Goal: Transaction & Acquisition: Purchase product/service

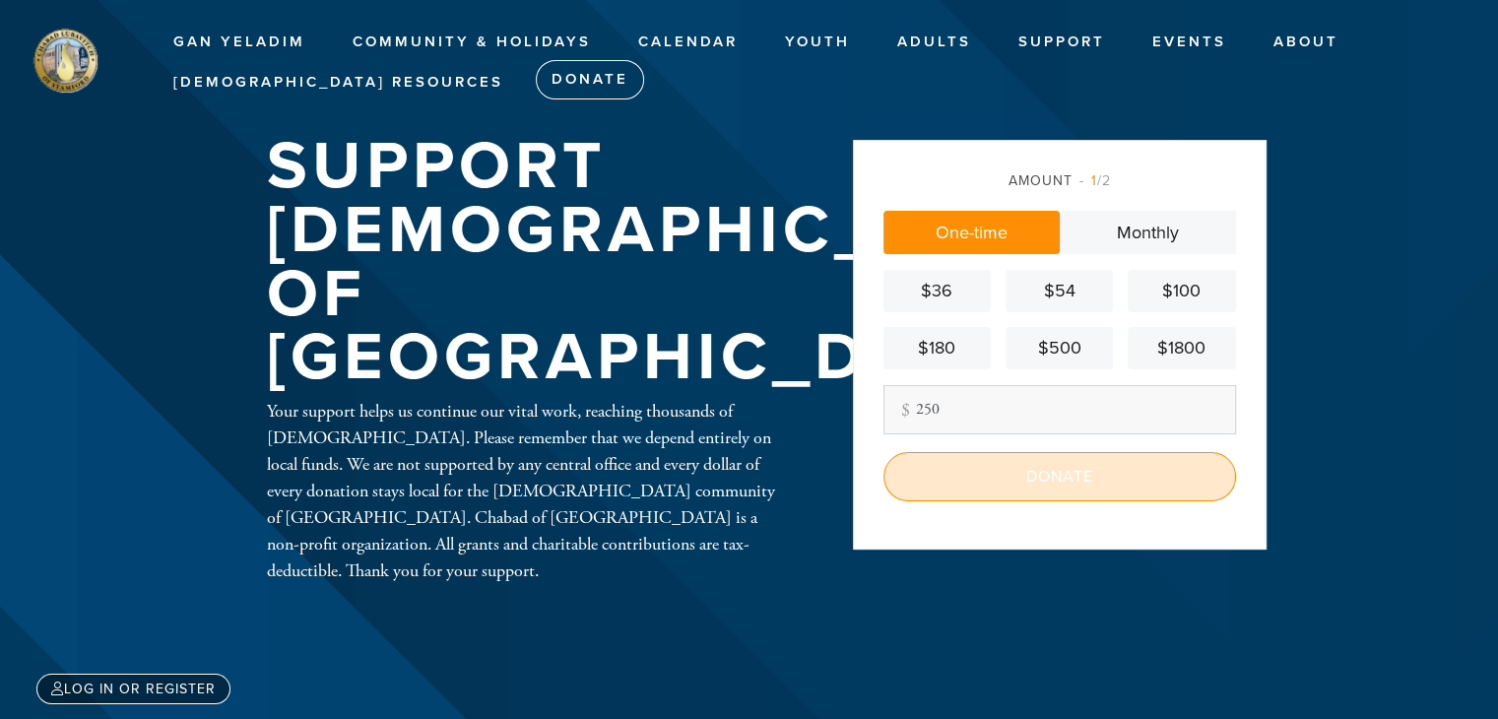
type input "250"
click at [961, 489] on input "Donate" at bounding box center [1059, 476] width 353 height 49
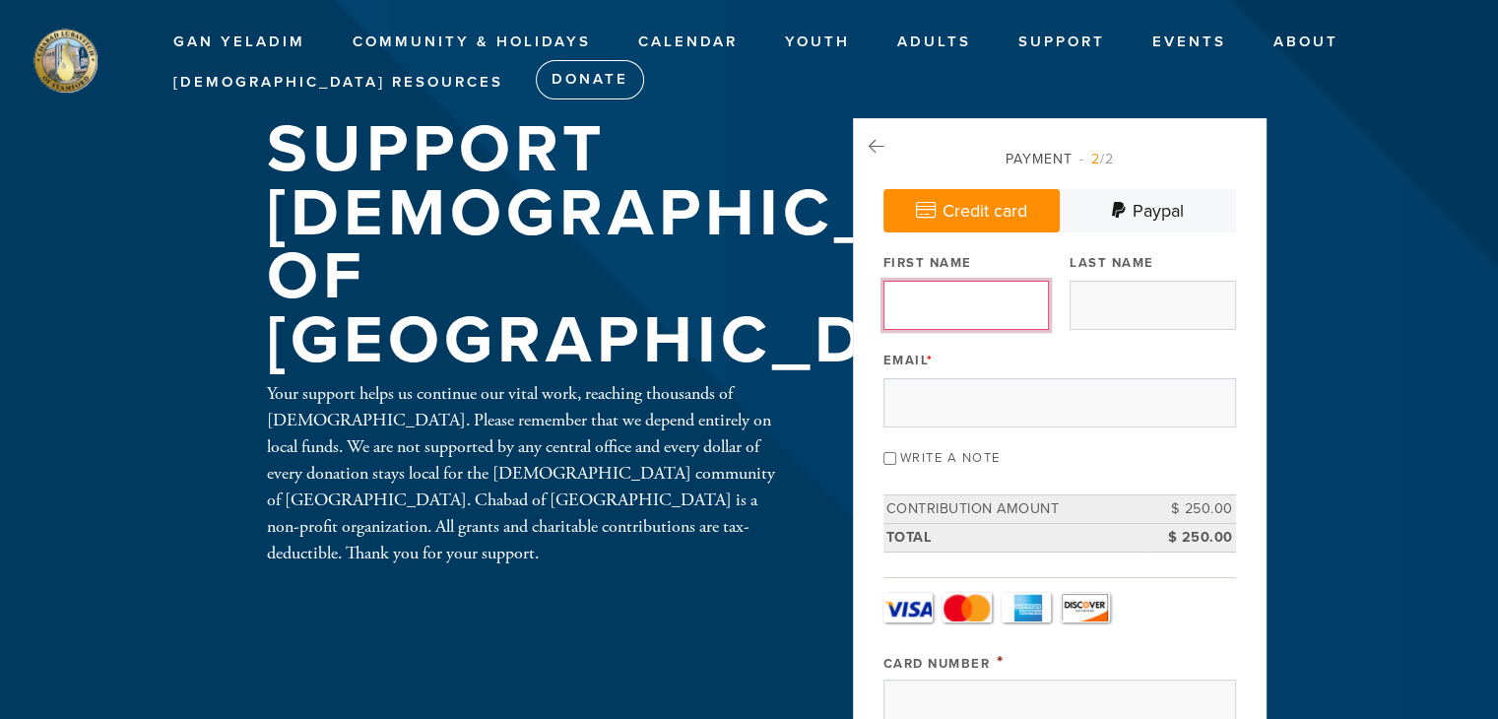
click at [980, 296] on input "First Name" at bounding box center [965, 305] width 165 height 49
type input "[PERSON_NAME]"
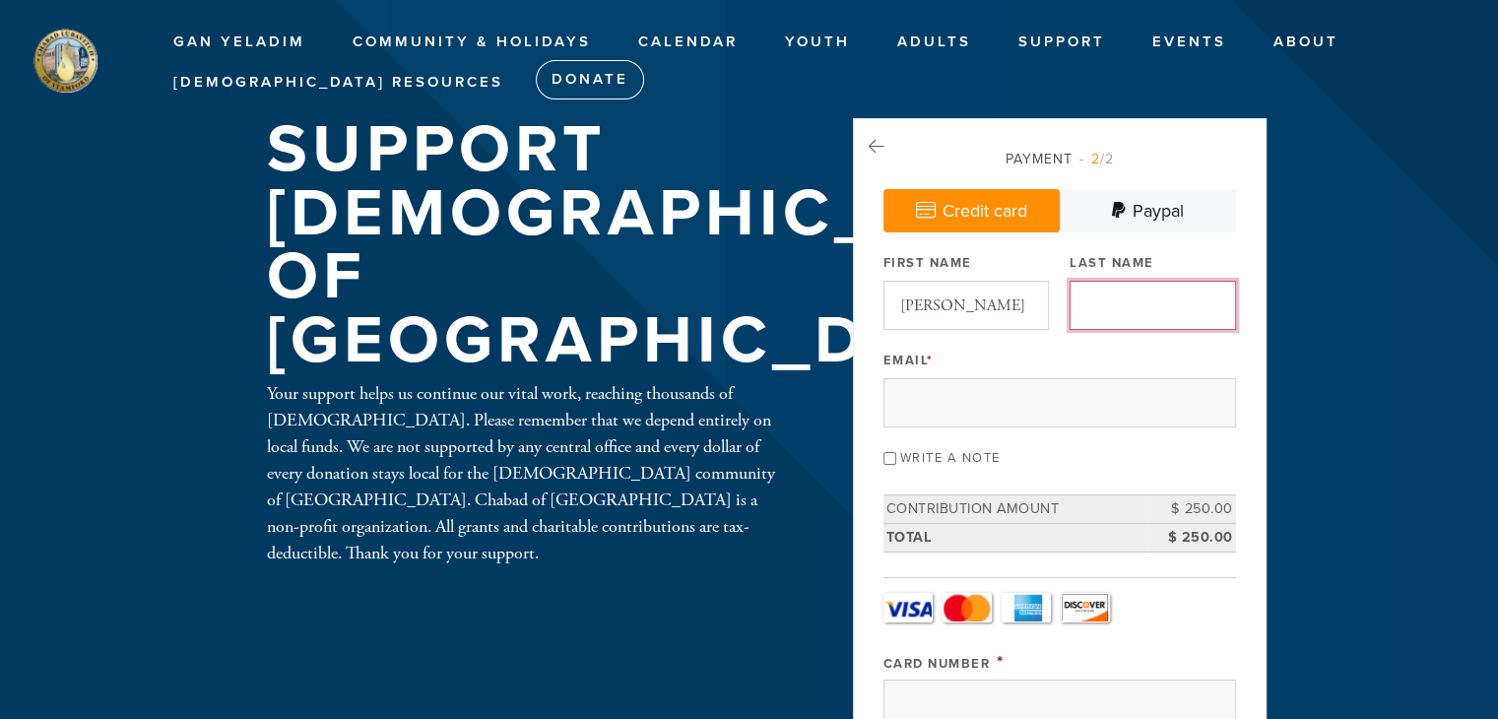
type input "[PERSON_NAME]"
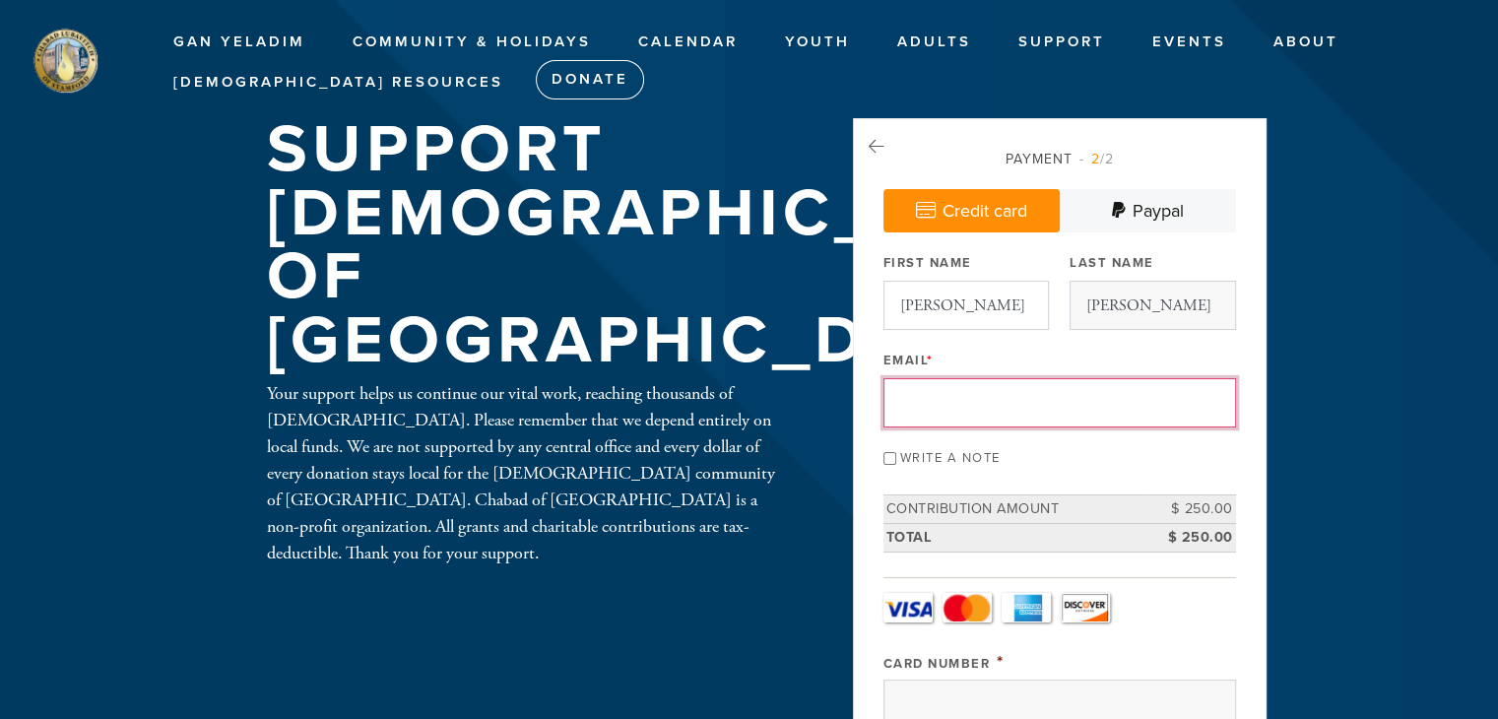
type input "ngentry@customtruck.com"
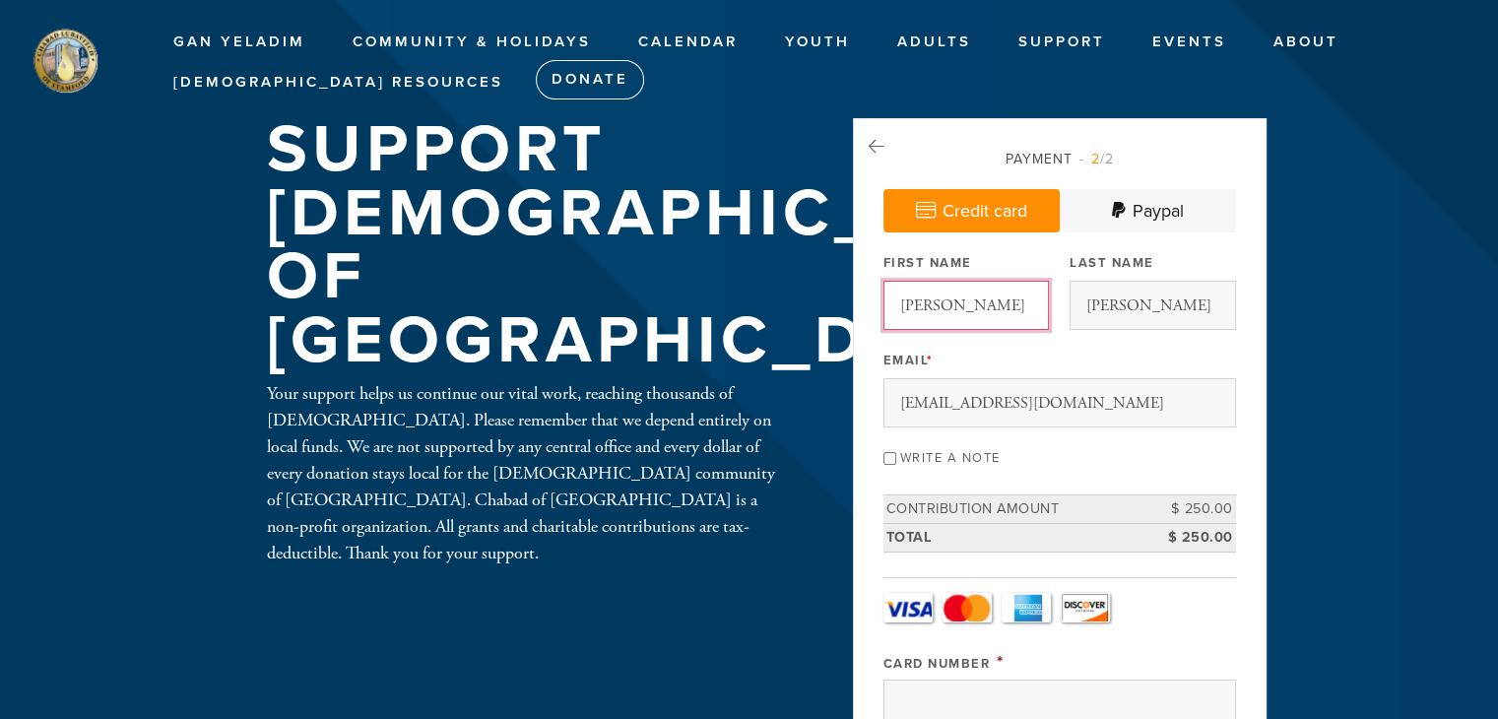
drag, startPoint x: 961, startPoint y: 305, endPoint x: 874, endPoint y: 310, distance: 86.8
type input "Niki"
click at [1075, 454] on div "Write a note" at bounding box center [1059, 456] width 353 height 27
click at [883, 458] on input "Write a note" at bounding box center [889, 458] width 13 height 13
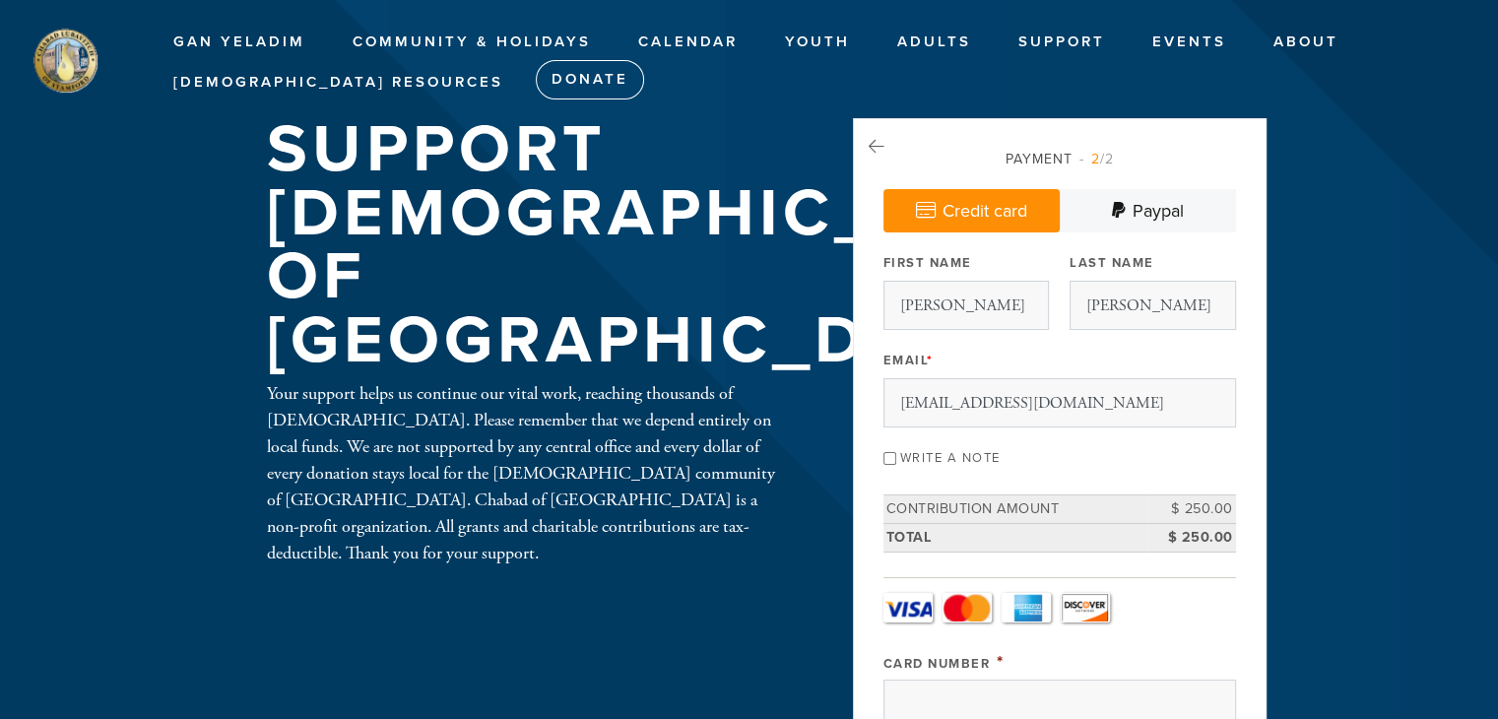
checkbox input "true"
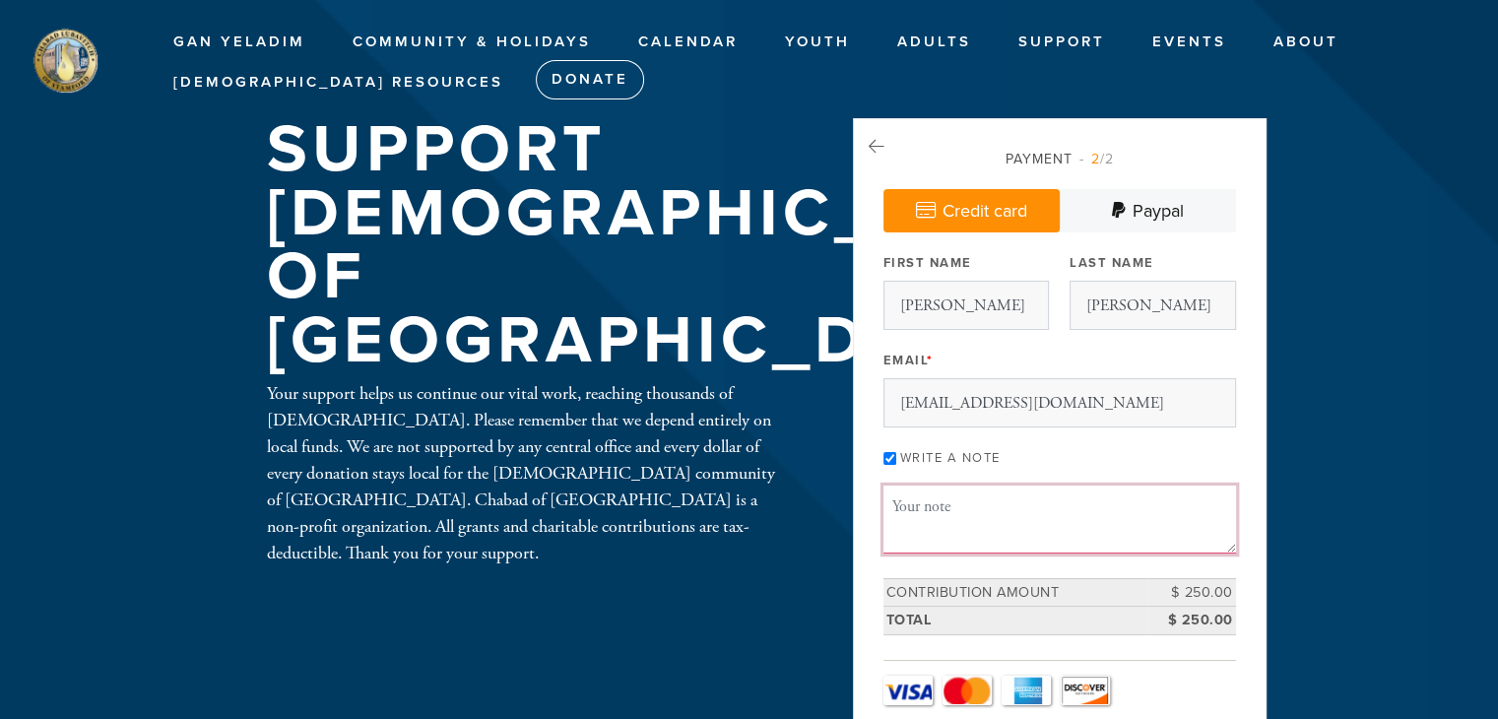
click at [920, 515] on textarea "Message or dedication" at bounding box center [1059, 518] width 353 height 67
type textarea "Happy Gan"
drag, startPoint x: 987, startPoint y: 503, endPoint x: 875, endPoint y: 510, distance: 111.5
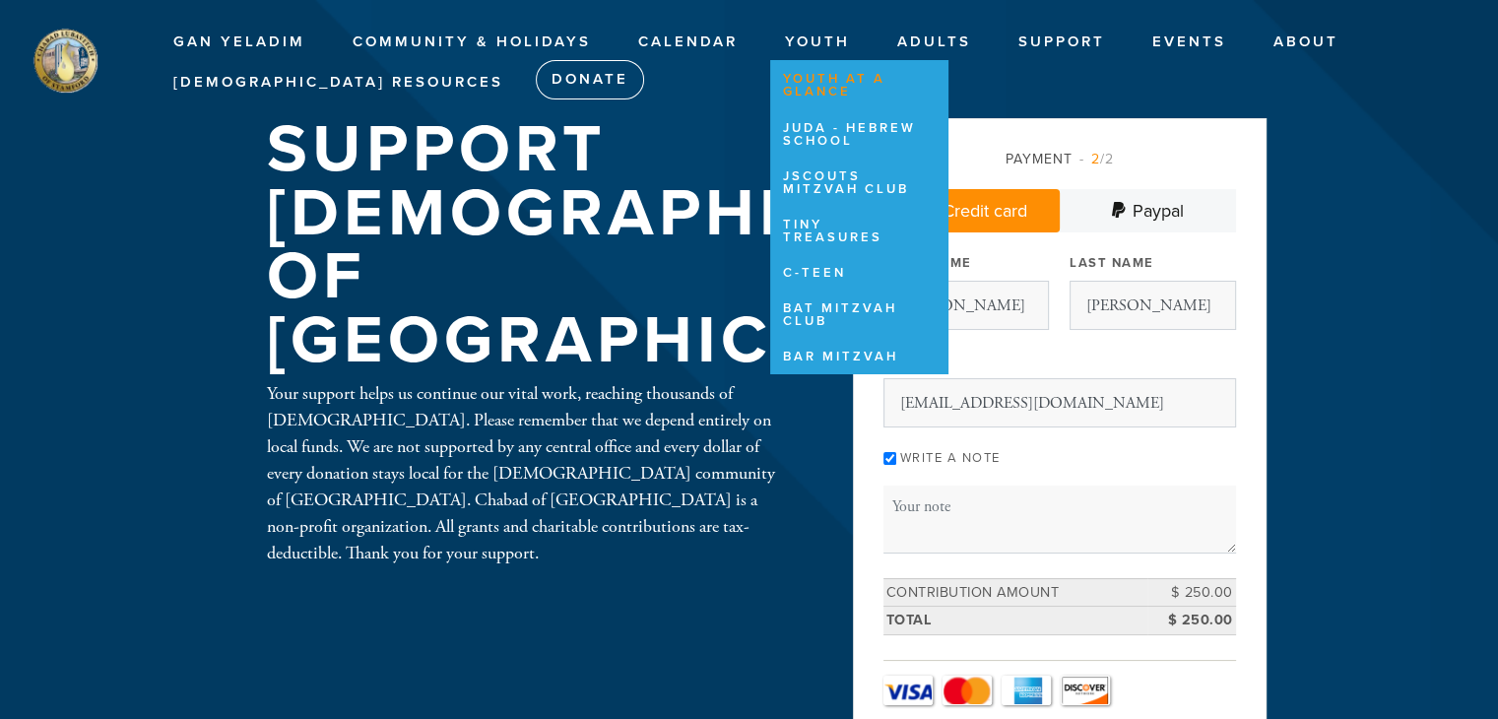
click at [812, 84] on link "Youth at a Glance" at bounding box center [854, 86] width 168 height 45
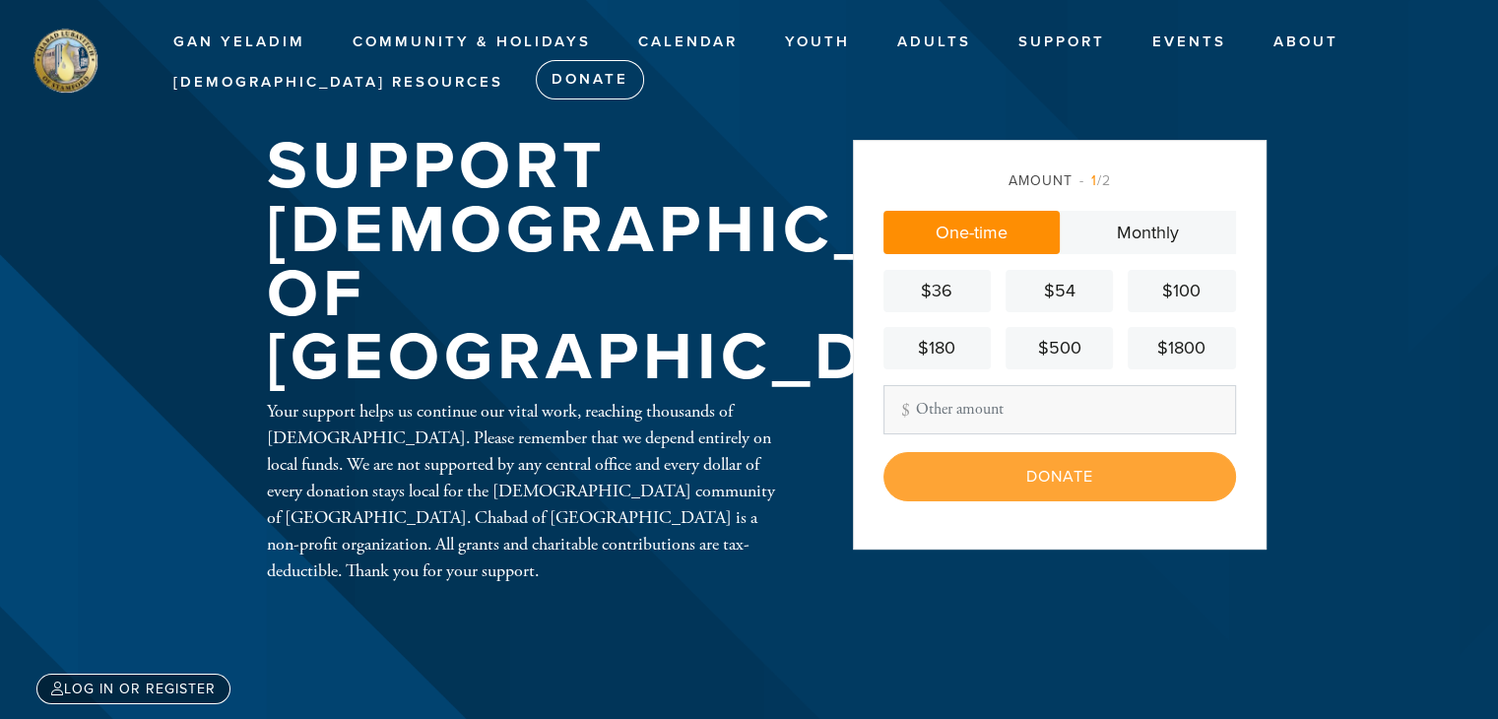
click at [988, 412] on input "Other Amount" at bounding box center [1059, 409] width 353 height 49
type input "250.00"
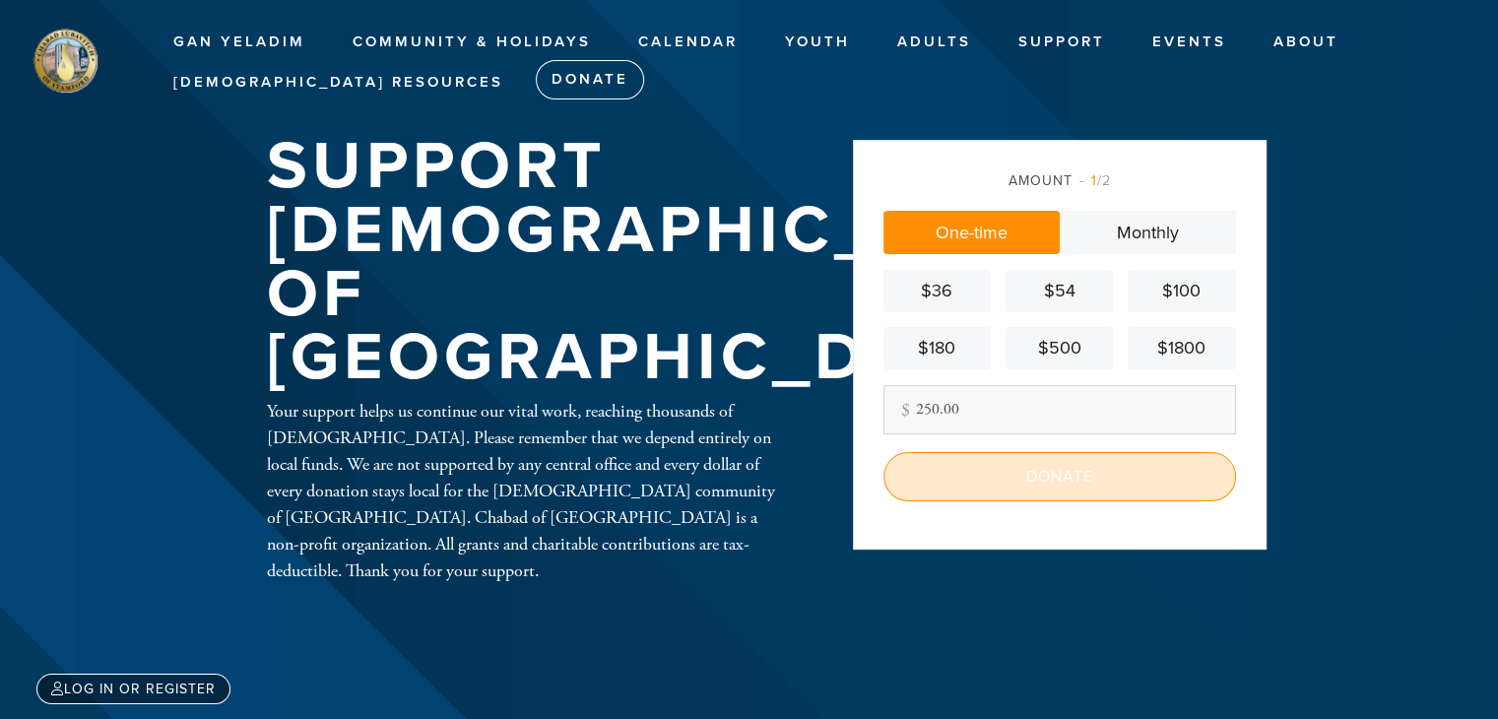
click at [1048, 482] on input "Donate" at bounding box center [1059, 476] width 353 height 49
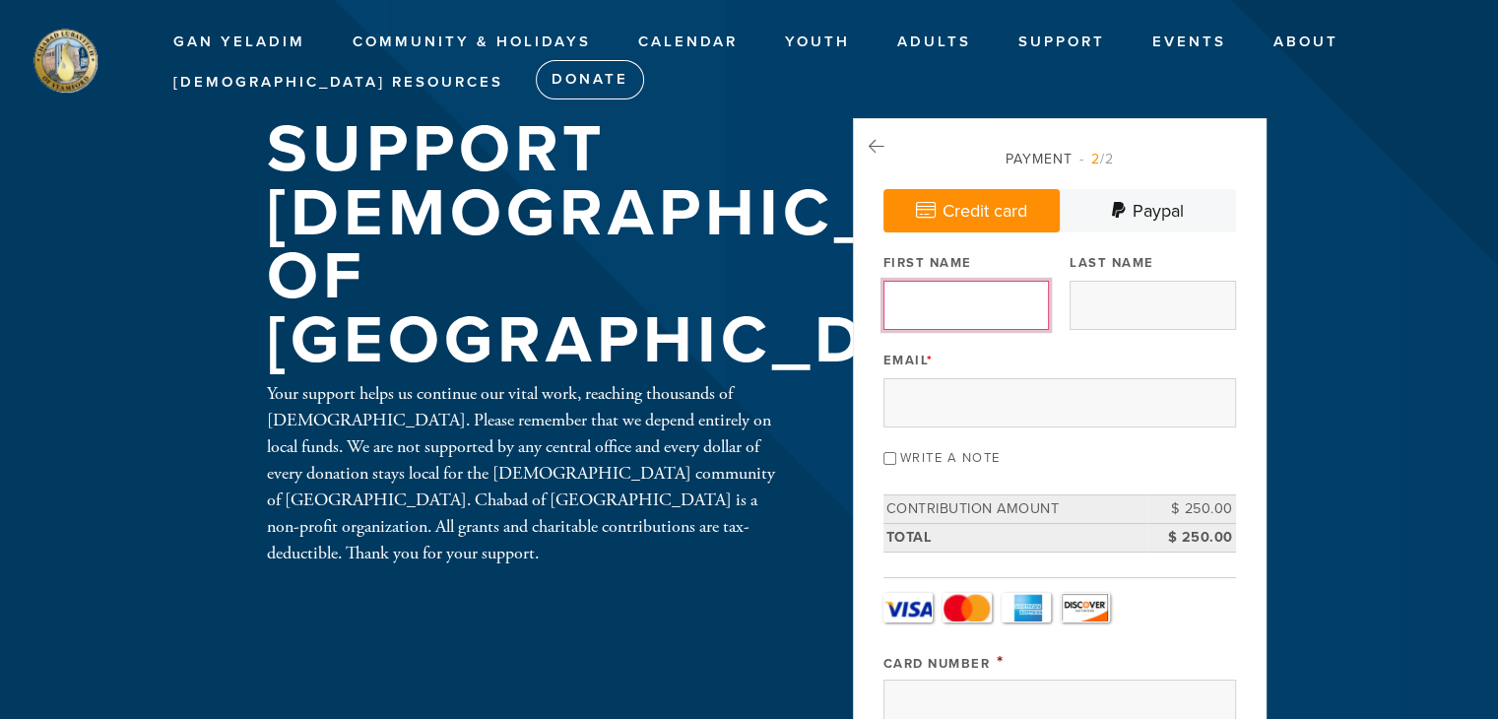
click at [953, 310] on input "First Name" at bounding box center [965, 305] width 165 height 49
type input "[PERSON_NAME]"
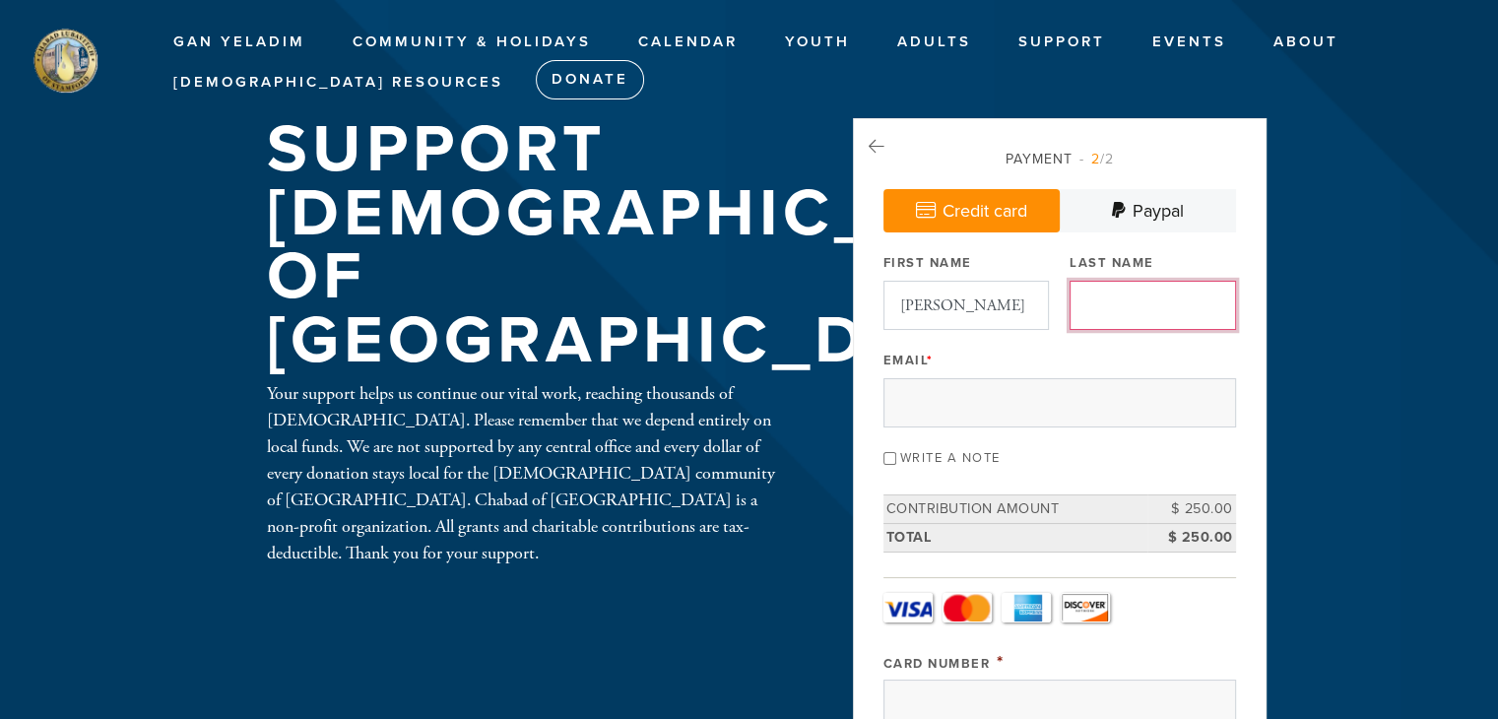
type input "Gentry"
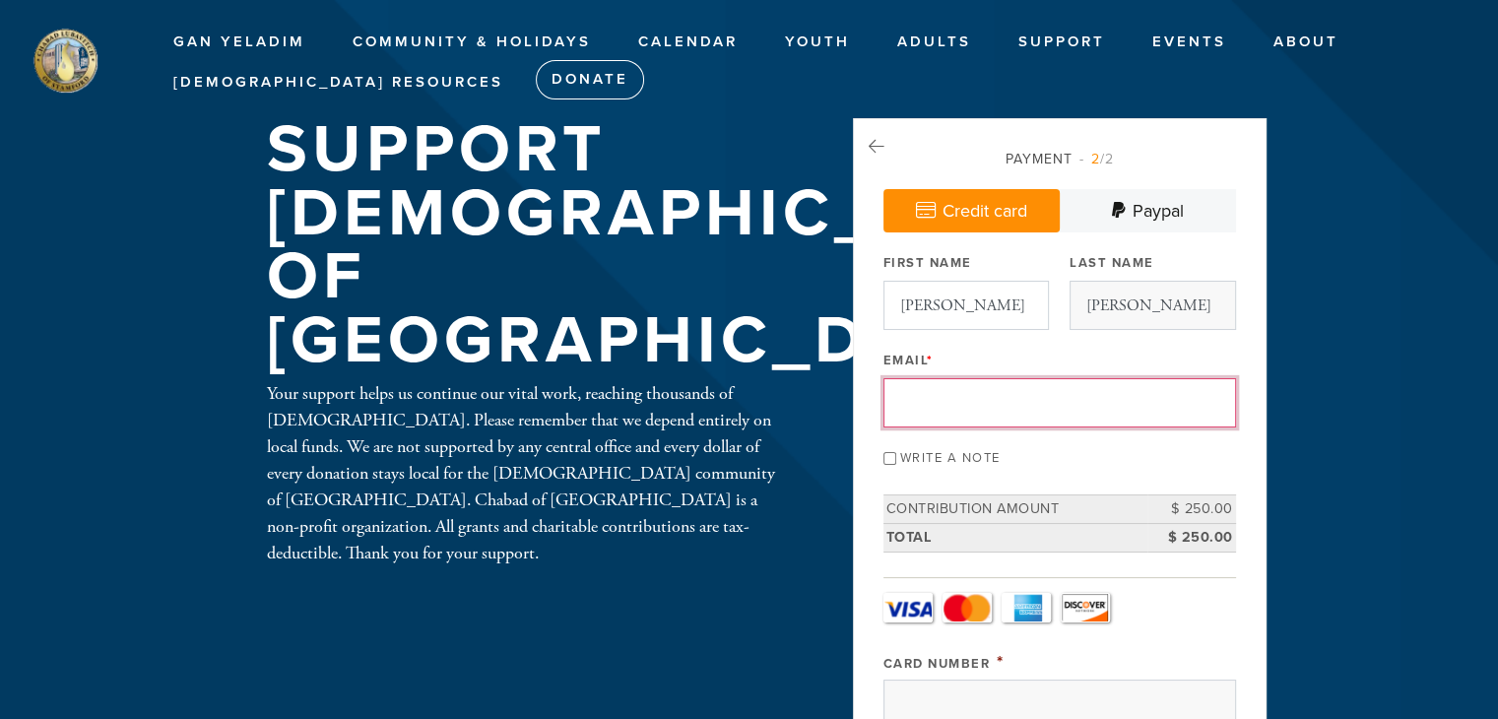
type input "ngentry@customtruck.com"
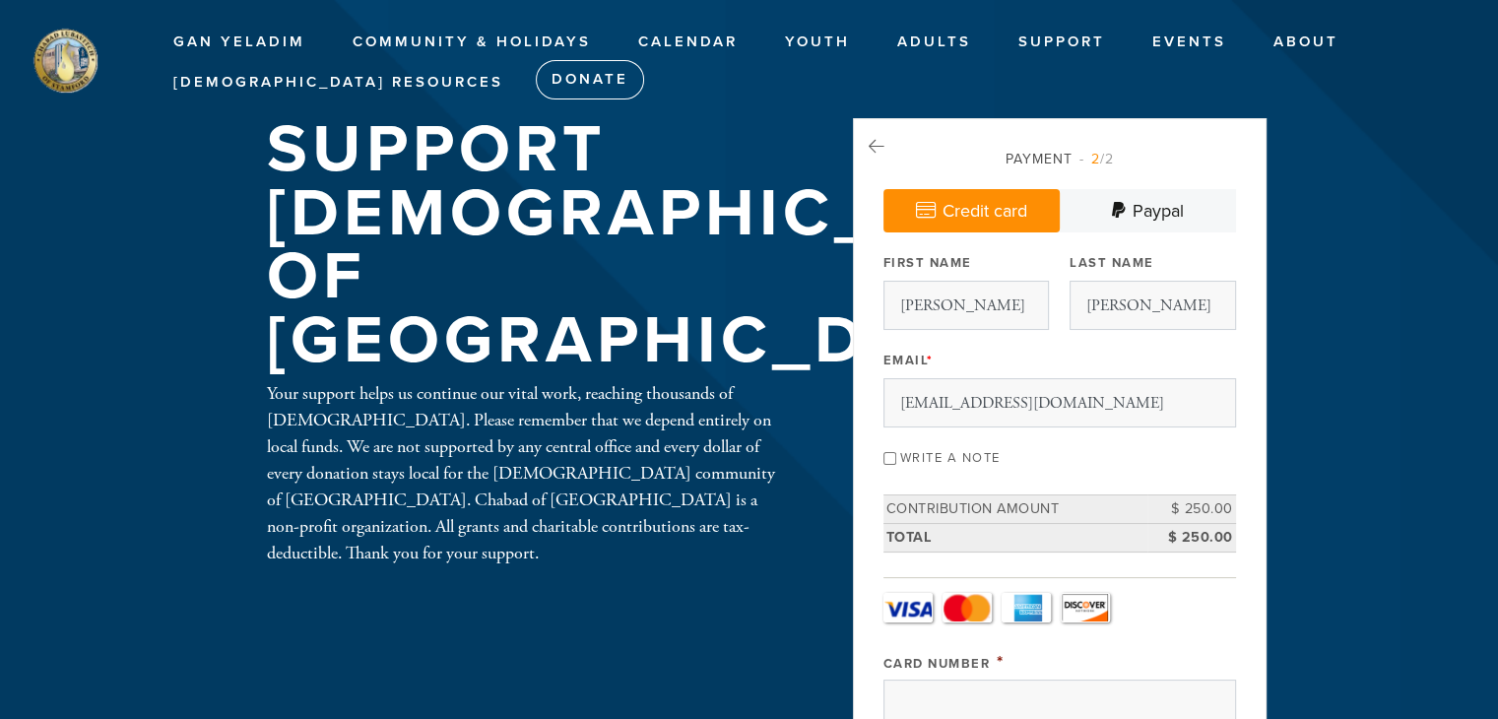
click at [889, 454] on input "Write a note" at bounding box center [889, 458] width 13 height 13
checkbox input "true"
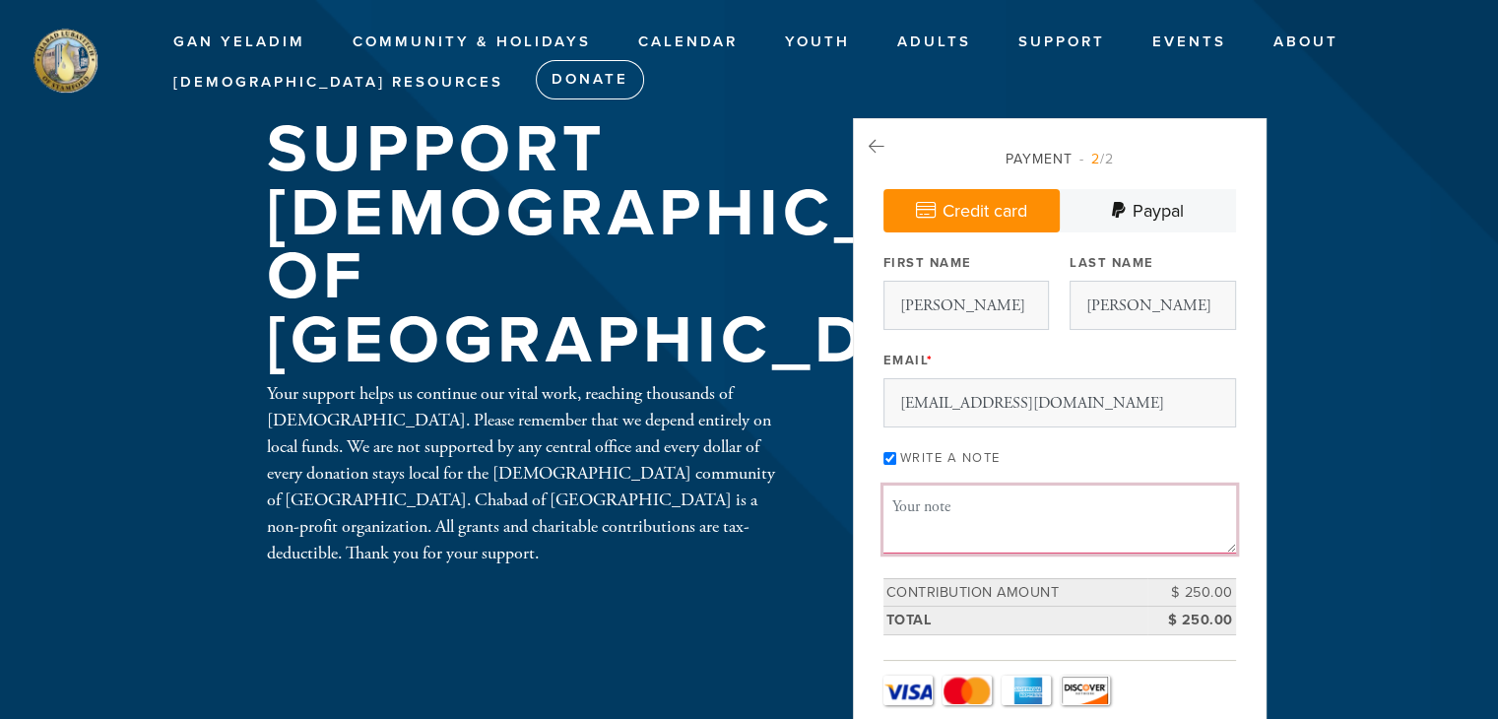
click at [929, 508] on textarea "Message or dedication" at bounding box center [1059, 518] width 353 height 67
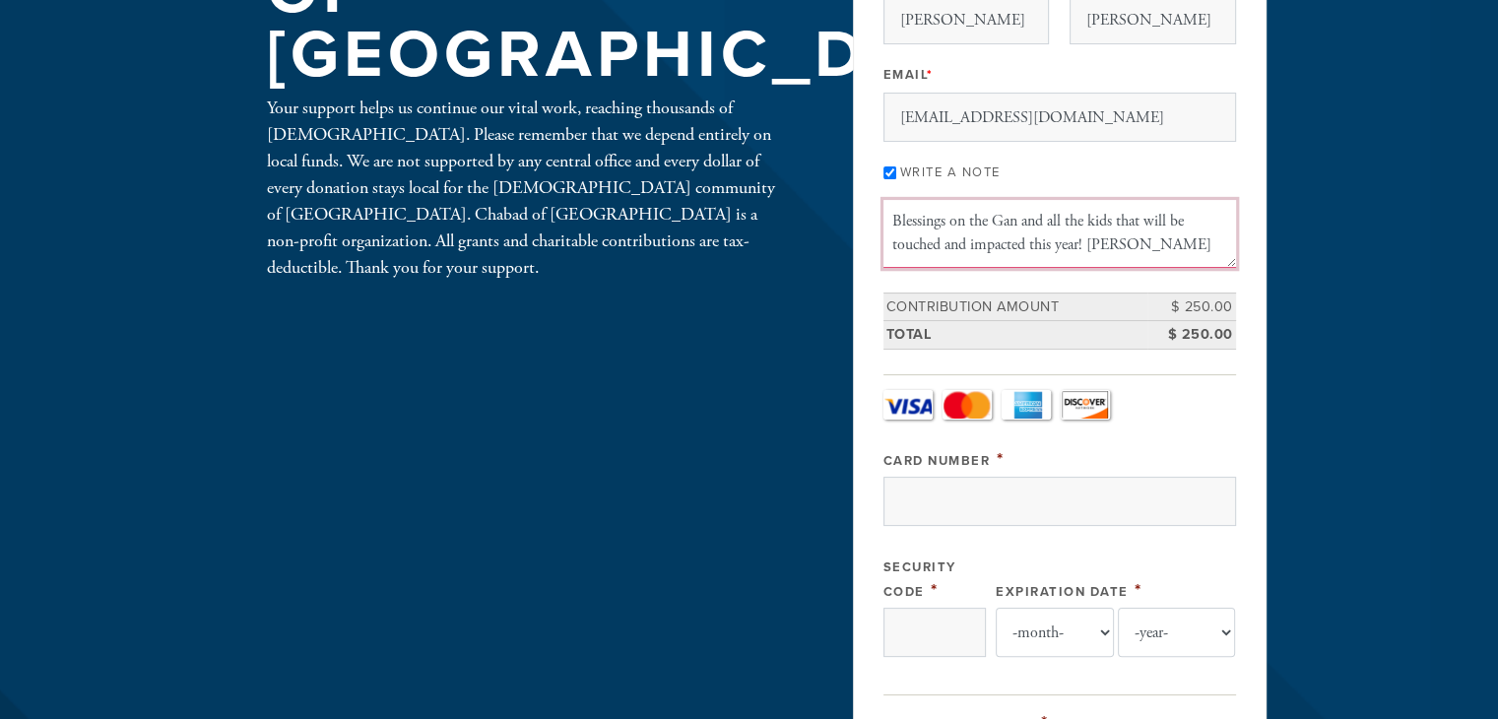
scroll to position [295, 0]
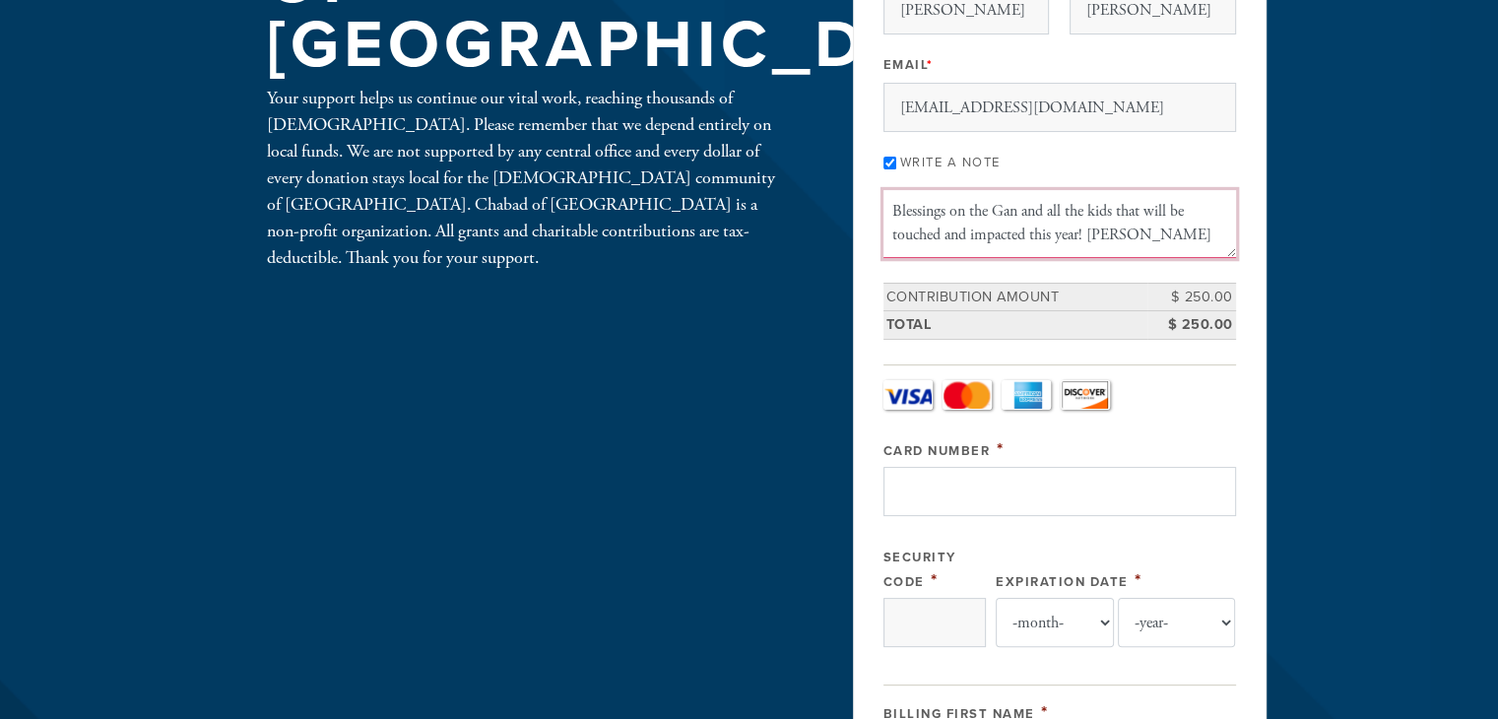
type textarea "Blessings on the Gan and all the kids that will be touched and impacted this ye…"
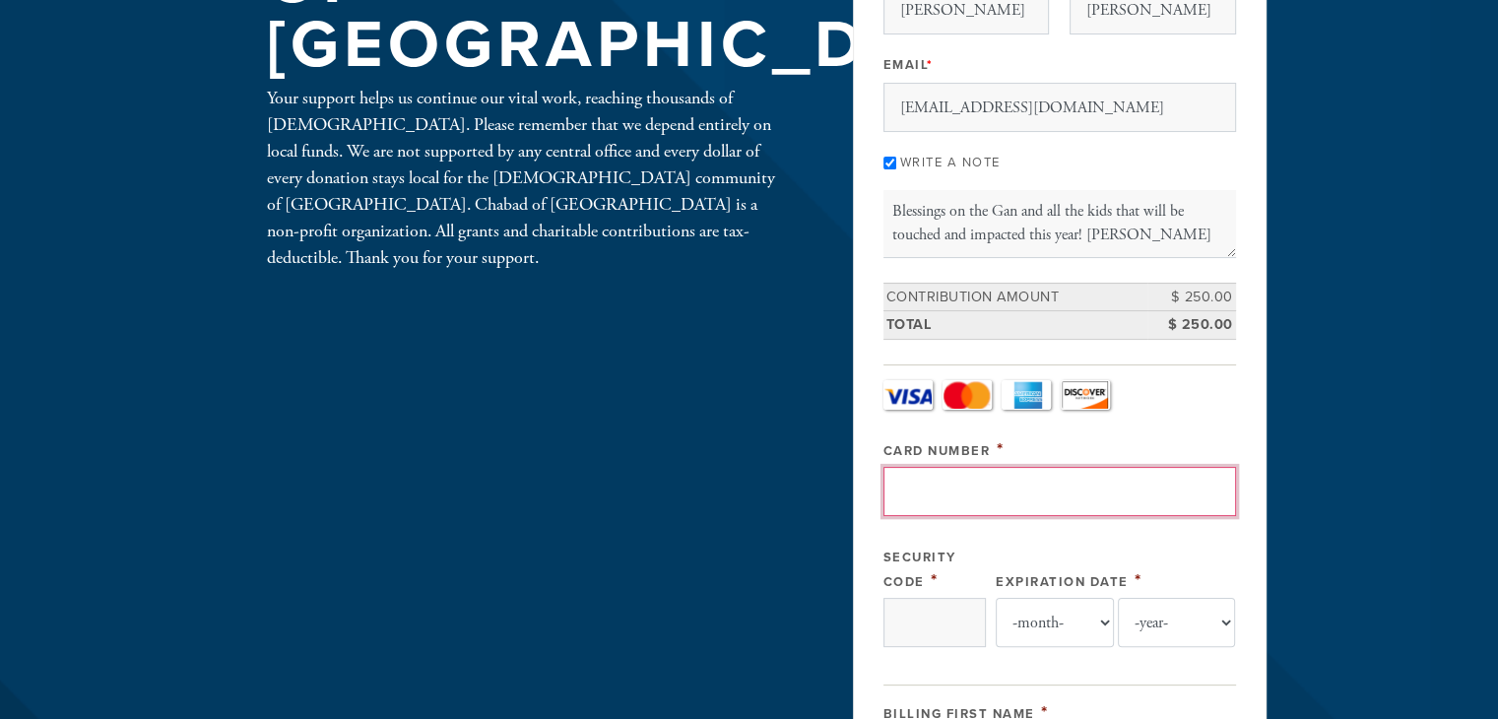
click at [969, 487] on input "Card Number" at bounding box center [1059, 491] width 353 height 49
type input "4737030052890257"
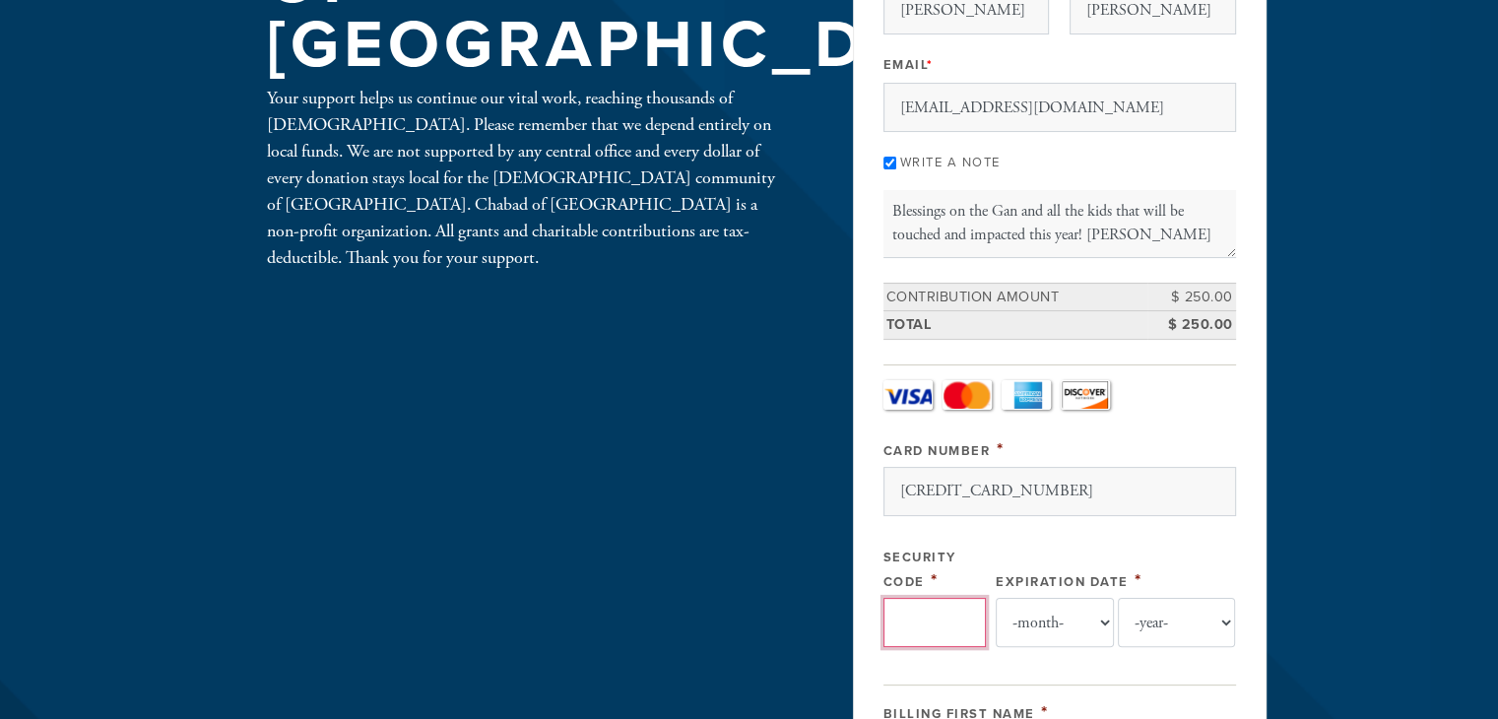
type input "748"
select select "7"
select select "2026"
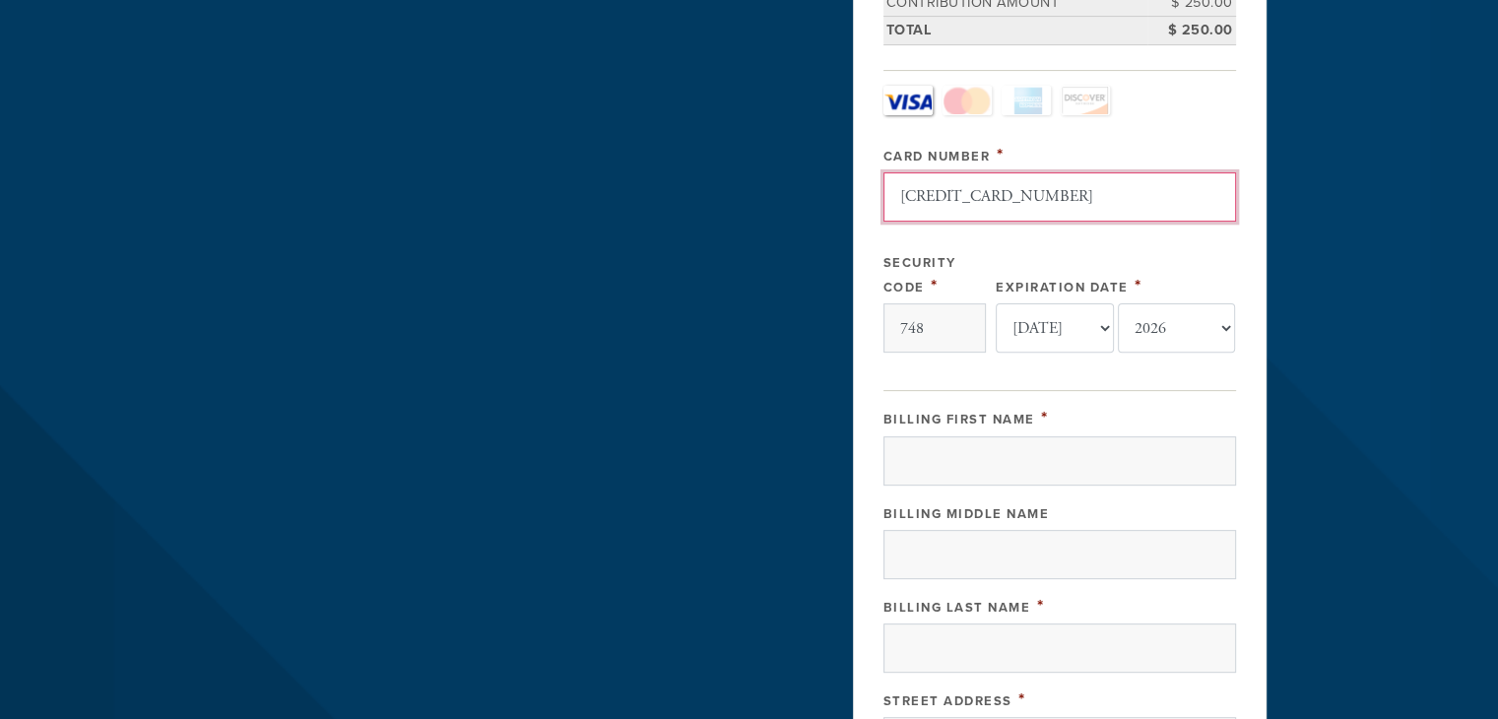
scroll to position [591, 0]
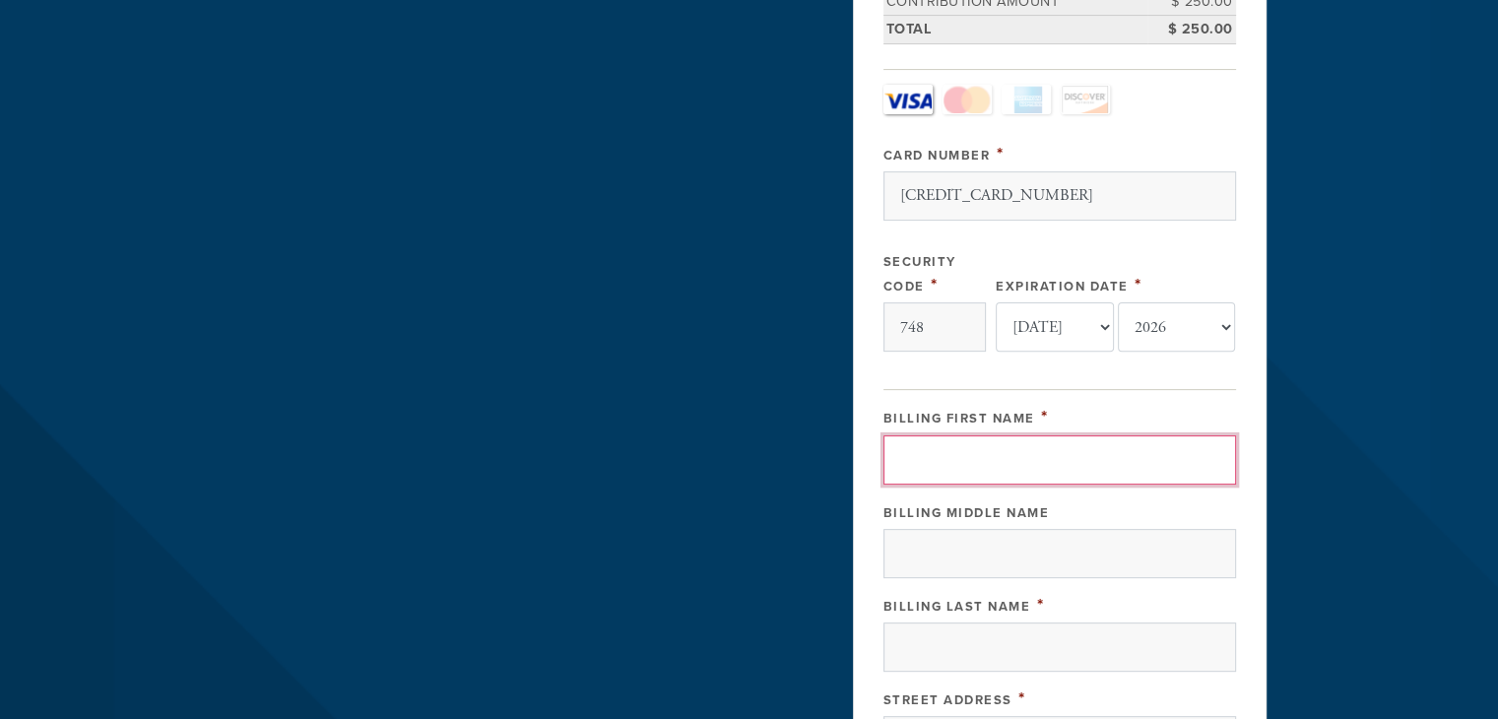
click at [993, 463] on input "Billing First Name" at bounding box center [1059, 459] width 353 height 49
type input "Nicole"
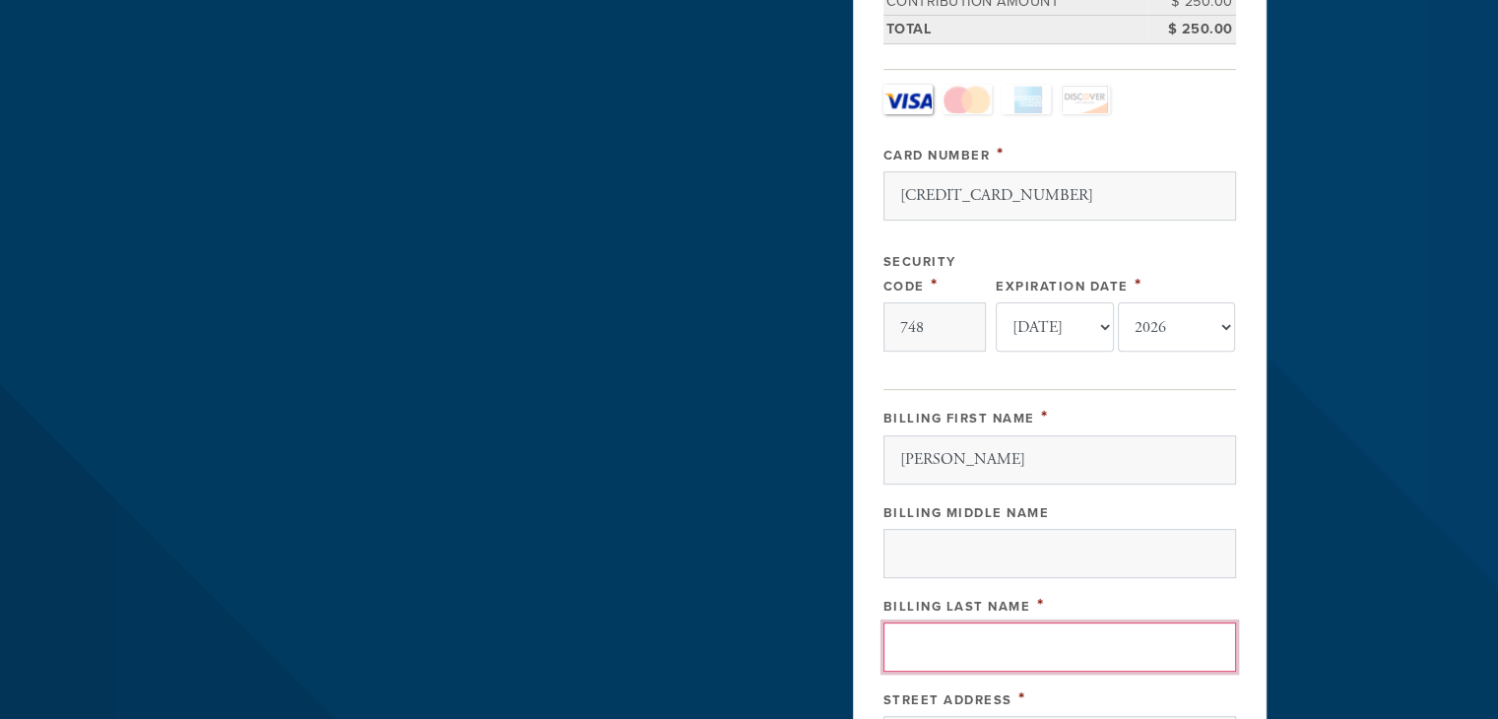
type input "Gentry"
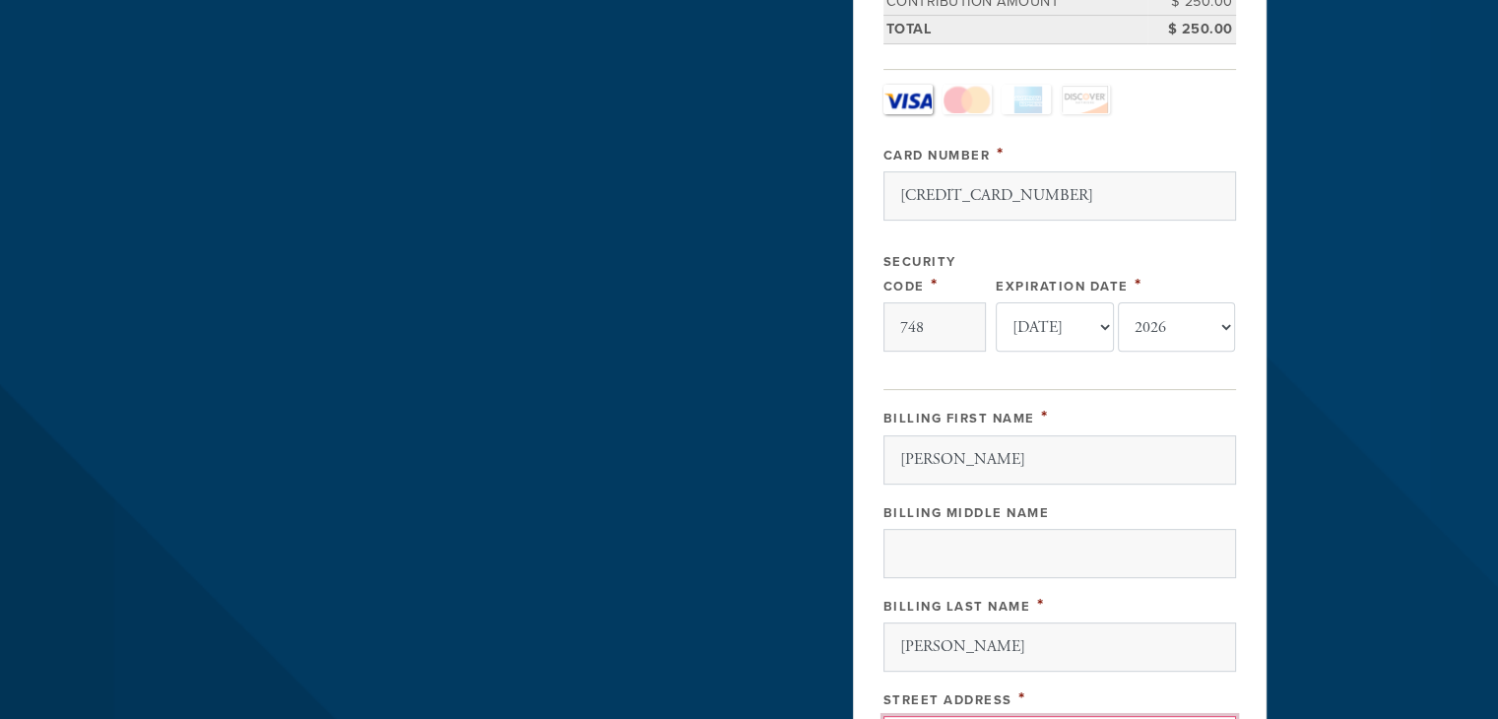
type input "312 Warwick Lane"
type input "LYNCHBURG"
type input "24503"
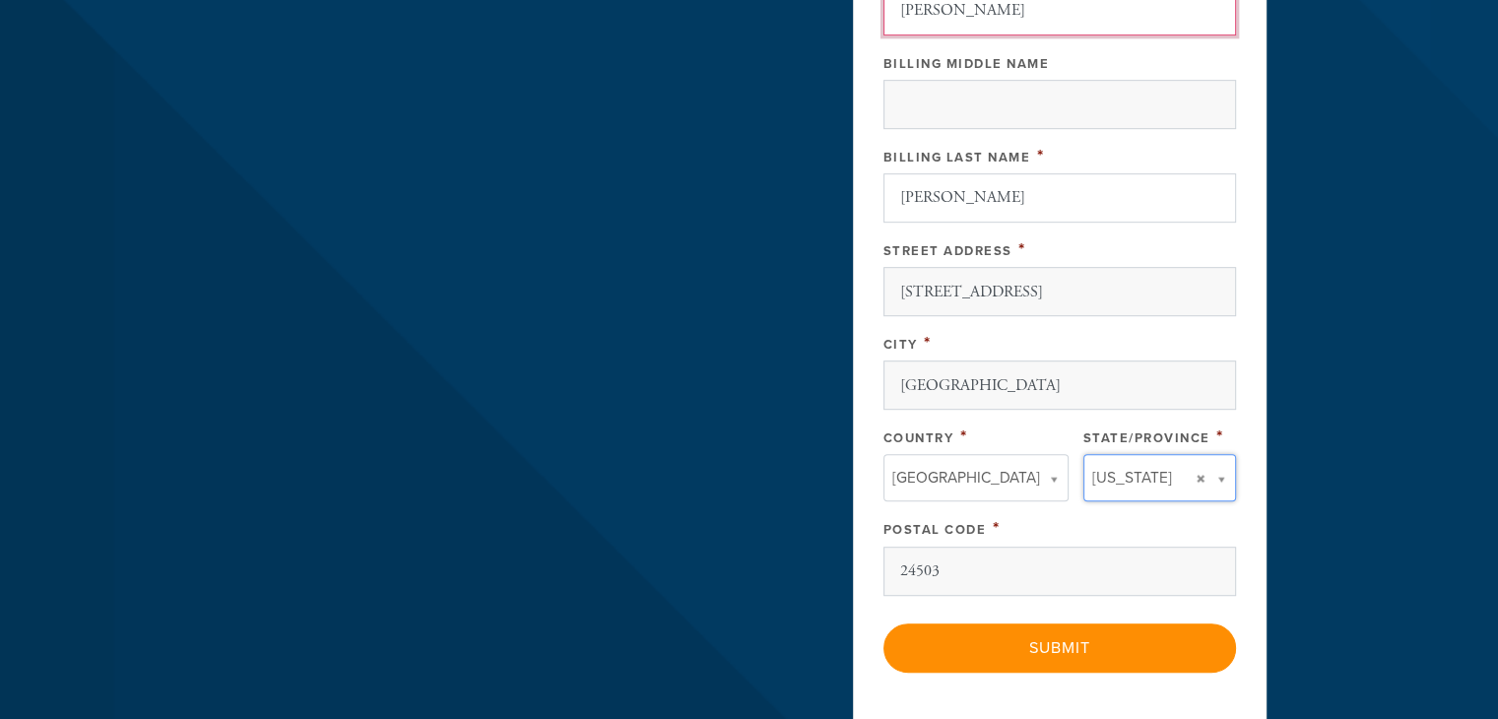
scroll to position [912, 0]
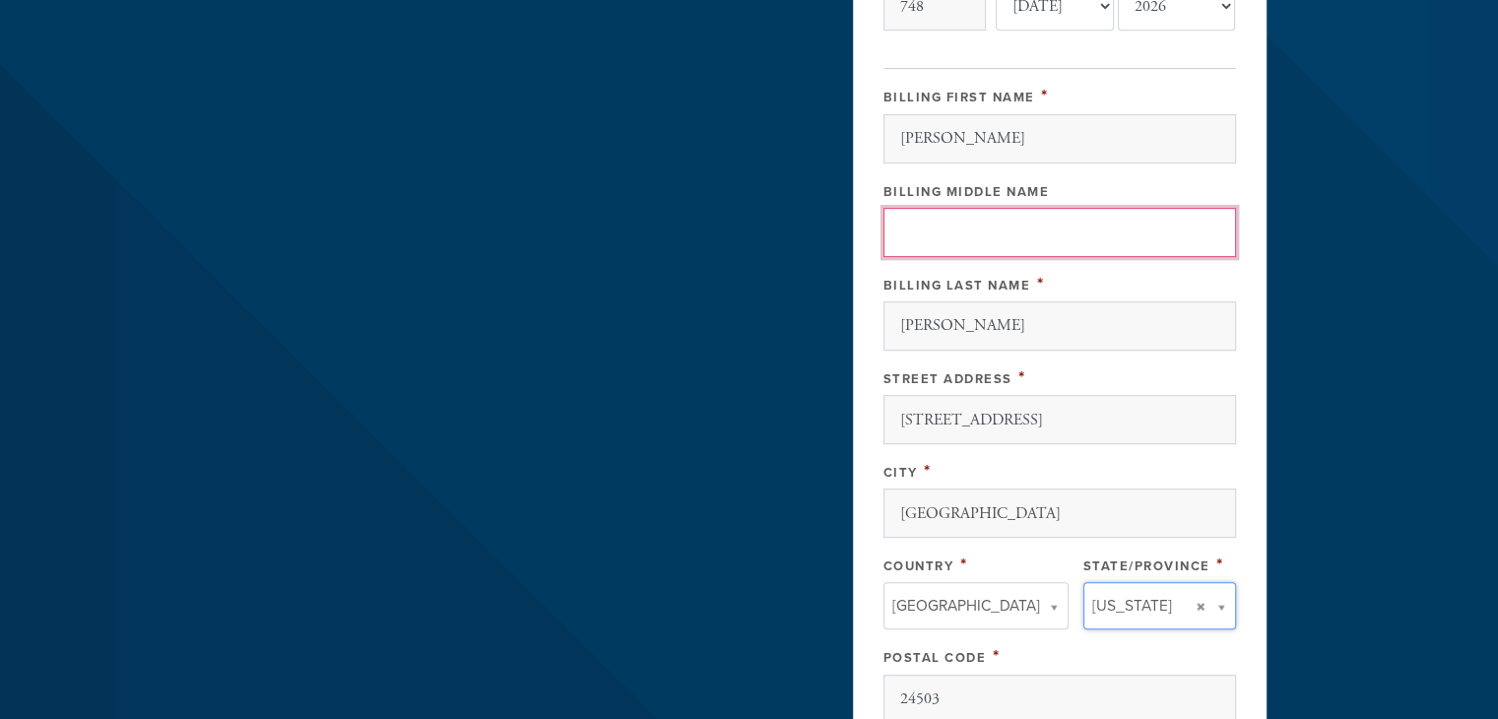
click at [923, 240] on input "Billing Middle Name" at bounding box center [1059, 232] width 353 height 49
type input "Capri"
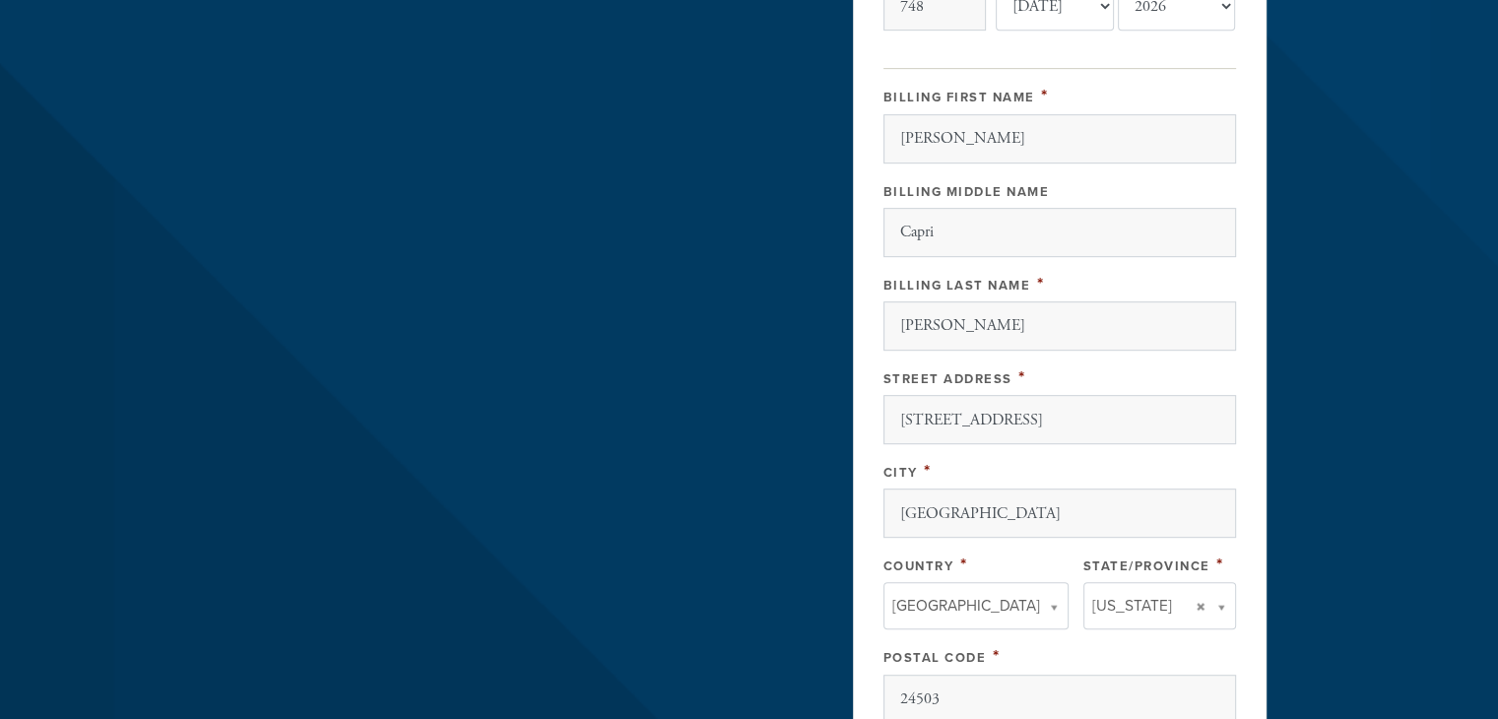
click at [1064, 470] on div "City *" at bounding box center [1059, 471] width 353 height 25
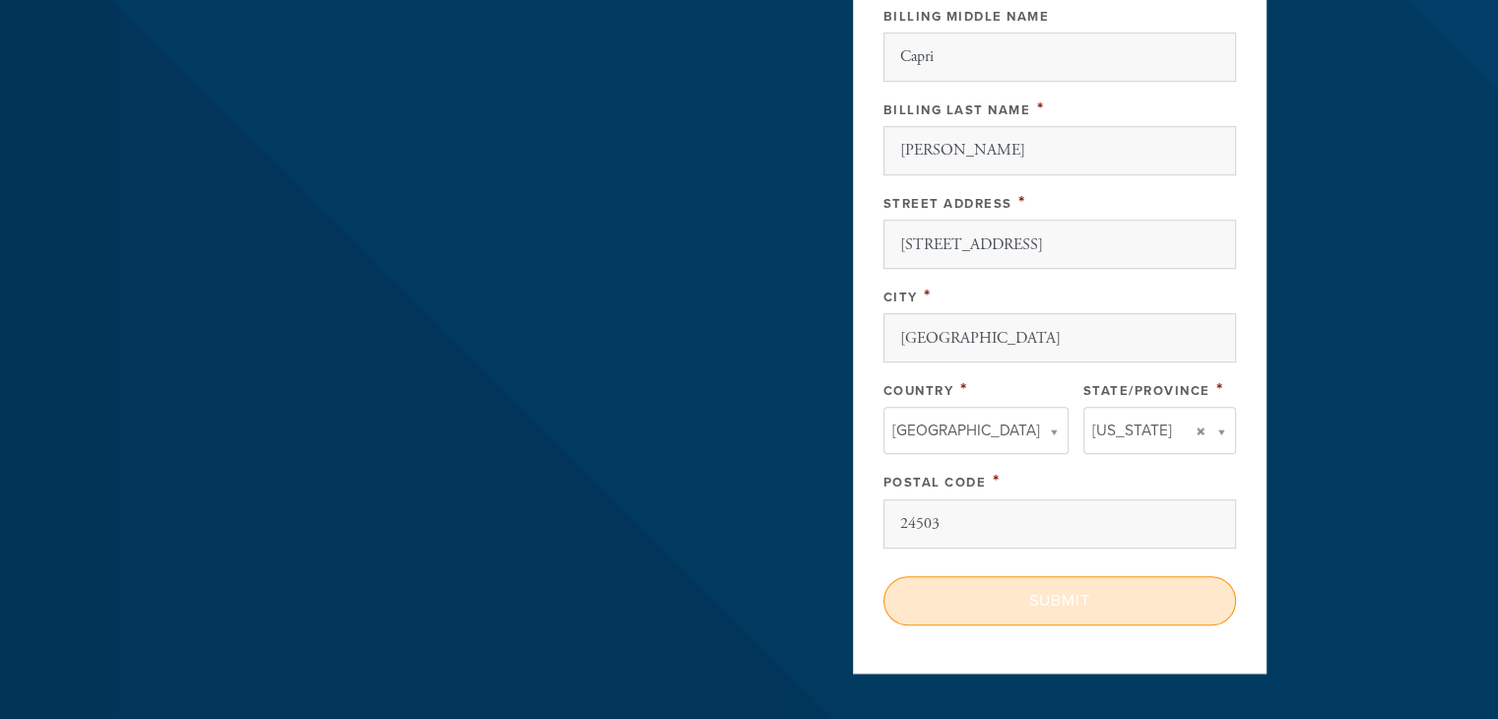
scroll to position [1109, 0]
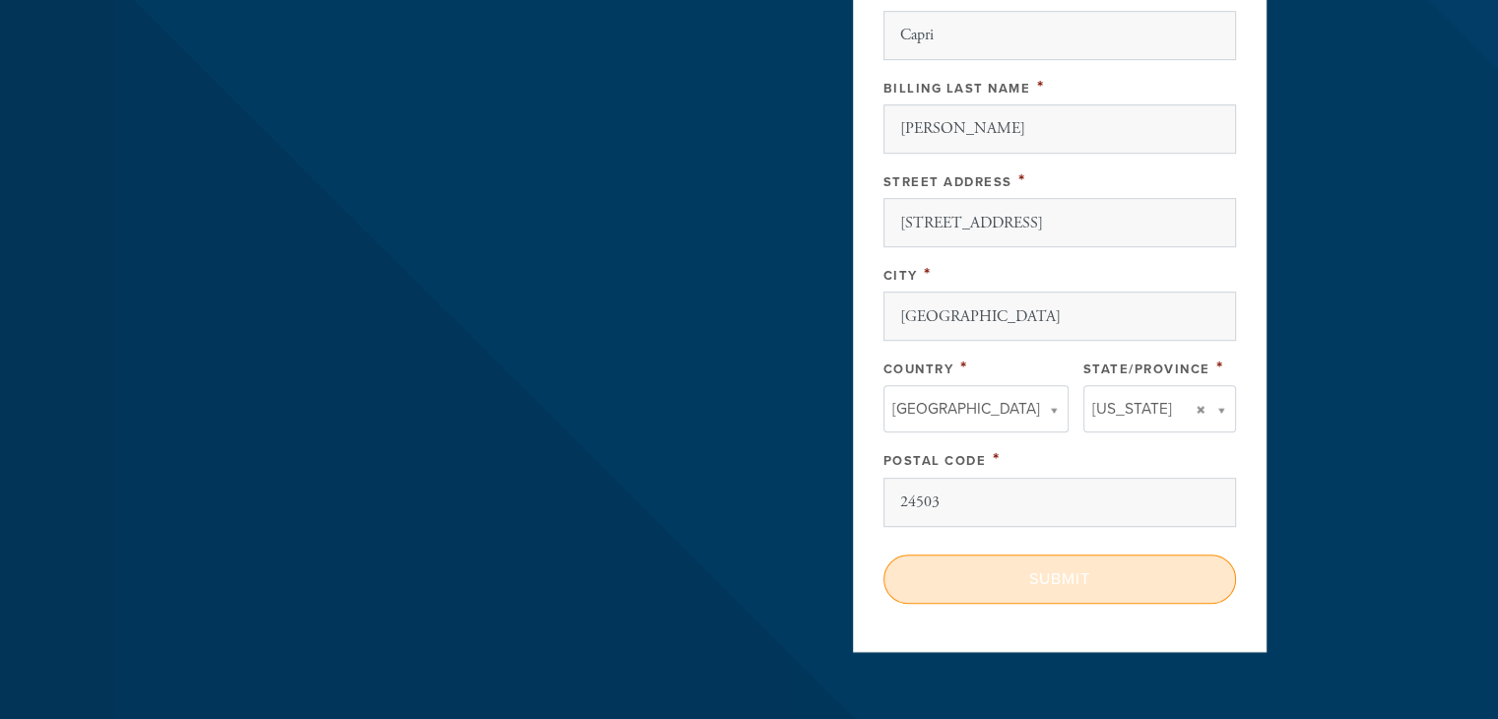
click at [1064, 586] on input "Submit" at bounding box center [1059, 578] width 353 height 49
